Goal: Information Seeking & Learning: Learn about a topic

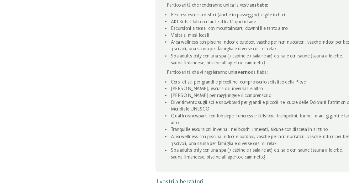
scroll to position [324, 0]
drag, startPoint x: 197, startPoint y: 130, endPoint x: 246, endPoint y: 113, distance: 52.3
click at [246, 113] on li "Slittino, escursioni invernali e altro" at bounding box center [240, 113] width 136 height 5
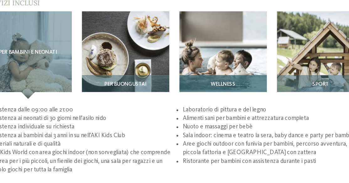
scroll to position [691, 0]
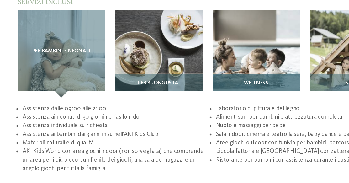
click at [195, 97] on img at bounding box center [211, 87] width 65 height 65
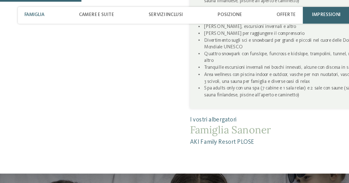
scroll to position [386, 0]
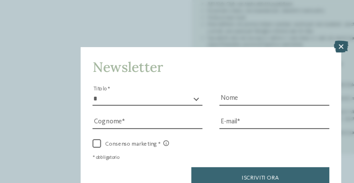
click at [272, 31] on icon at bounding box center [273, 34] width 11 height 9
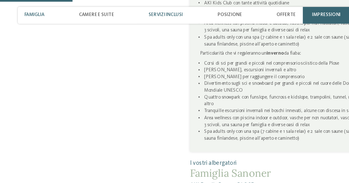
click at [140, 10] on span "Servizi inclusi" at bounding box center [143, 11] width 25 height 4
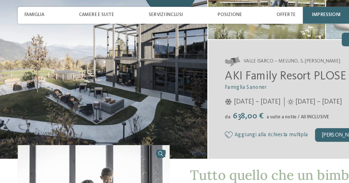
scroll to position [61, 0]
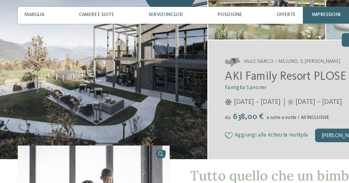
click at [152, 9] on span "Servizi inclusi" at bounding box center [143, 11] width 25 height 4
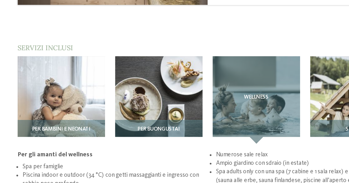
scroll to position [657, 0]
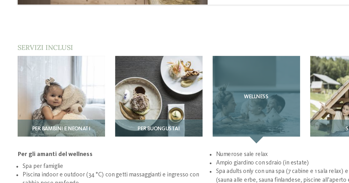
click at [208, 127] on div "Wellness" at bounding box center [211, 121] width 65 height 65
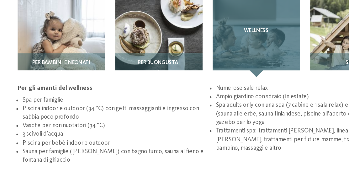
scroll to position [707, 0]
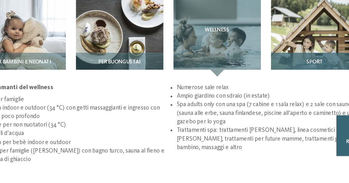
click at [266, 93] on h3 "Sport" at bounding box center [283, 93] width 60 height 4
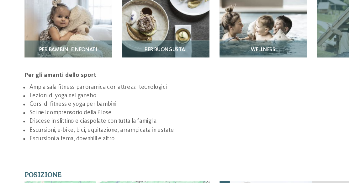
scroll to position [717, 0]
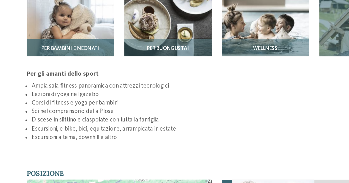
drag, startPoint x: 219, startPoint y: 110, endPoint x: 35, endPoint y: 92, distance: 184.2
click at [35, 92] on div "Per bambini e neonati" at bounding box center [66, 86] width 65 height 18
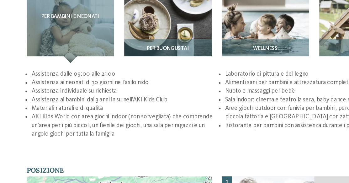
scroll to position [721, 0]
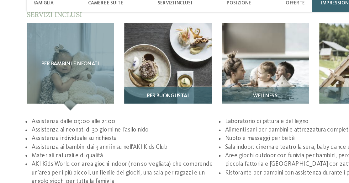
click at [129, 73] on div "Per buongustai" at bounding box center [138, 82] width 65 height 18
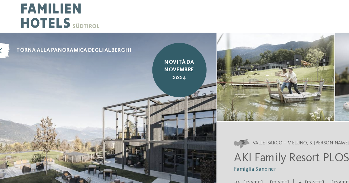
scroll to position [0, 0]
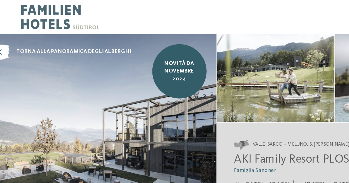
drag, startPoint x: 126, startPoint y: 0, endPoint x: 111, endPoint y: 19, distance: 24.8
click at [111, 19] on div at bounding box center [102, 12] width 145 height 25
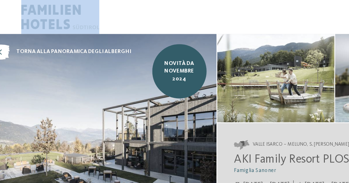
click at [111, 19] on div at bounding box center [102, 12] width 145 height 25
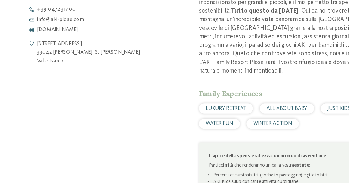
scroll to position [206, 0]
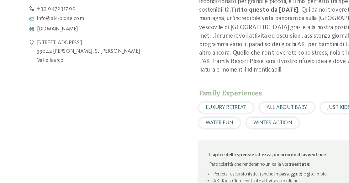
drag, startPoint x: 260, startPoint y: 126, endPoint x: 111, endPoint y: 137, distance: 149.5
click at [111, 137] on div "Apri i dati di contatto Via Koja 20 39042 Meluno, S. Andrea Bressanone Valle Is…" at bounding box center [90, 136] width 112 height 347
click at [173, 136] on span "WATER FUN" at bounding box center [177, 138] width 20 height 4
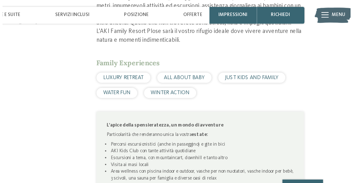
scroll to position [0, 0]
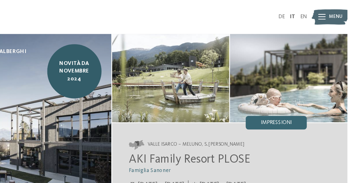
click at [332, 8] on div at bounding box center [330, 12] width 5 height 13
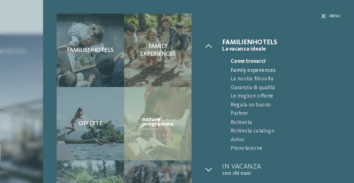
click at [279, 51] on span "Family experiences" at bounding box center [303, 52] width 81 height 6
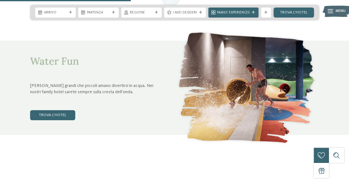
scroll to position [734, 0]
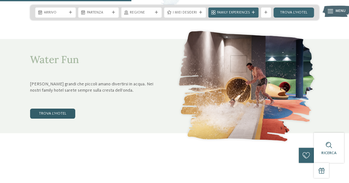
click at [51, 115] on link "trova l’hotel" at bounding box center [52, 114] width 45 height 10
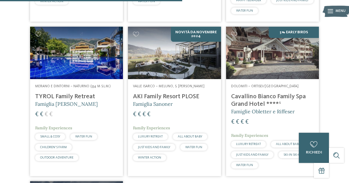
scroll to position [488, 0]
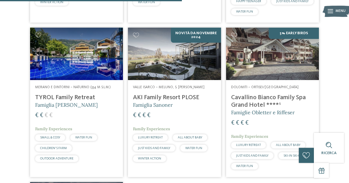
drag, startPoint x: 190, startPoint y: 46, endPoint x: 181, endPoint y: 52, distance: 10.8
drag, startPoint x: 181, startPoint y: 52, endPoint x: 178, endPoint y: 51, distance: 3.4
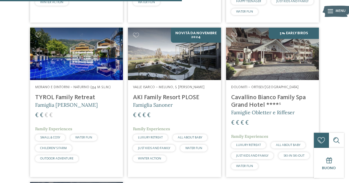
drag, startPoint x: 178, startPoint y: 51, endPoint x: 168, endPoint y: 168, distance: 117.8
drag, startPoint x: 168, startPoint y: 168, endPoint x: 178, endPoint y: 67, distance: 101.0
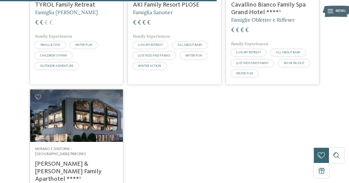
scroll to position [568, 0]
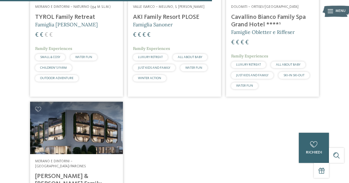
drag, startPoint x: 178, startPoint y: 67, endPoint x: 341, endPoint y: 82, distance: 163.6
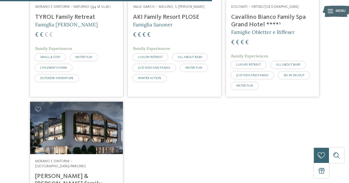
drag, startPoint x: 341, startPoint y: 82, endPoint x: 339, endPoint y: 24, distance: 58.1
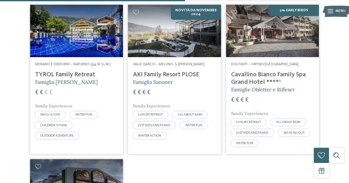
scroll to position [496, 0]
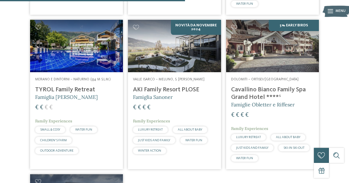
click at [207, 20] on img at bounding box center [174, 46] width 93 height 52
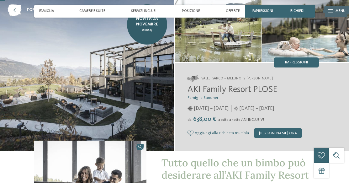
scroll to position [28, 0]
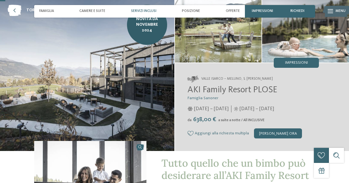
click at [144, 11] on span "Servizi inclusi" at bounding box center [143, 11] width 25 height 4
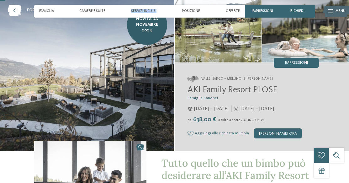
click at [144, 11] on span "Servizi inclusi" at bounding box center [143, 11] width 25 height 4
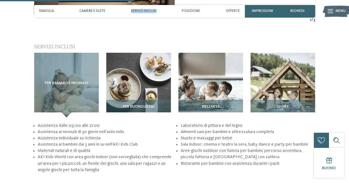
scroll to position [697, 0]
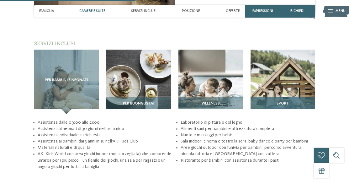
drag, startPoint x: 271, startPoint y: 97, endPoint x: 285, endPoint y: 102, distance: 14.6
click at [285, 102] on span "Sport" at bounding box center [283, 103] width 12 height 4
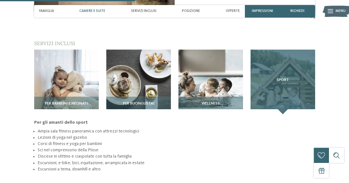
click at [285, 102] on div "Sport" at bounding box center [283, 82] width 65 height 65
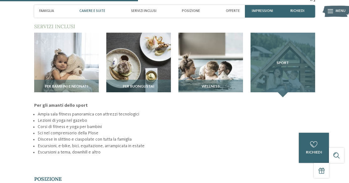
scroll to position [715, 0]
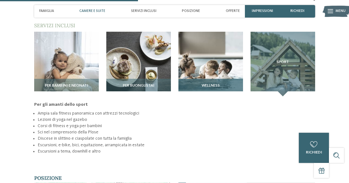
click at [221, 86] on h3 "Wellness" at bounding box center [211, 86] width 60 height 4
